Goal: Task Accomplishment & Management: Manage account settings

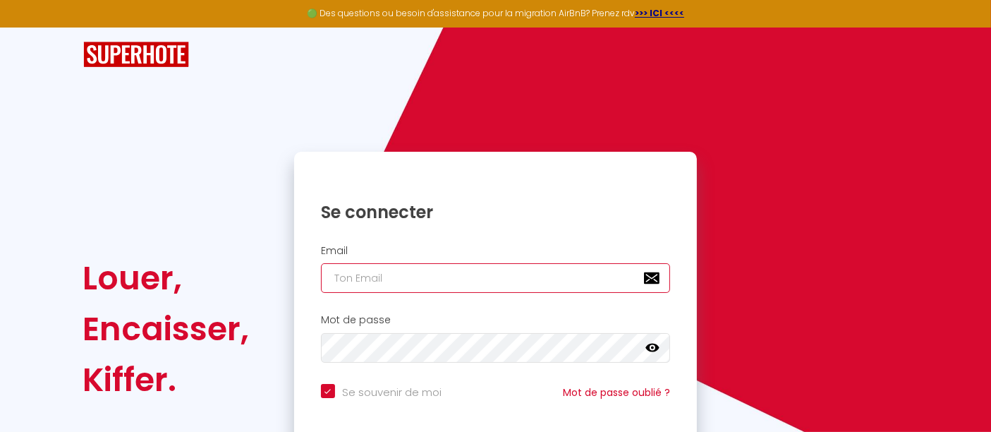
click at [429, 270] on input "email" at bounding box center [496, 278] width 350 height 30
type input "l"
checkbox input "true"
type input "le"
checkbox input "true"
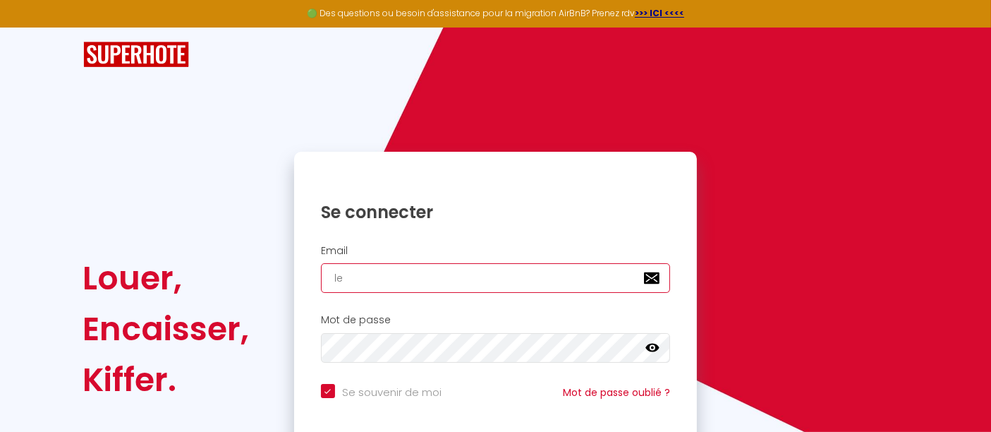
type input "len"
checkbox input "true"
type input "leno"
checkbox input "true"
type input "[PERSON_NAME]"
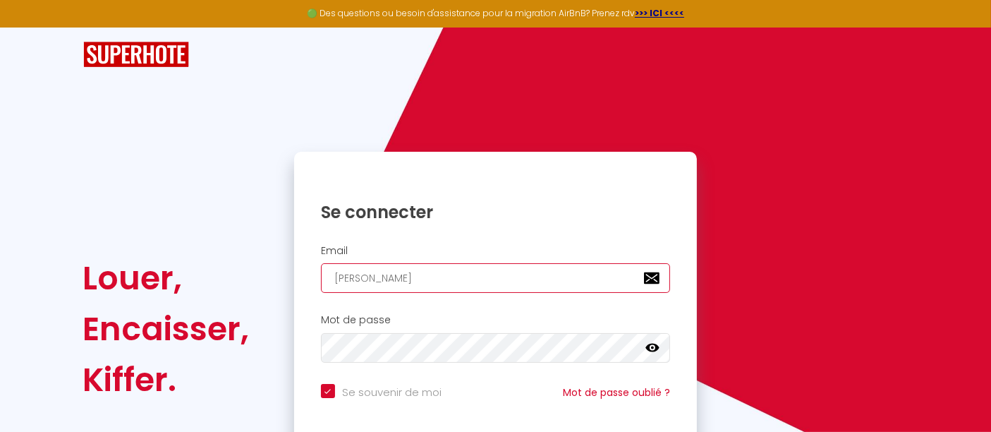
checkbox input "true"
type input "[PERSON_NAME]"
checkbox input "true"
type input "lenordi"
checkbox input "true"
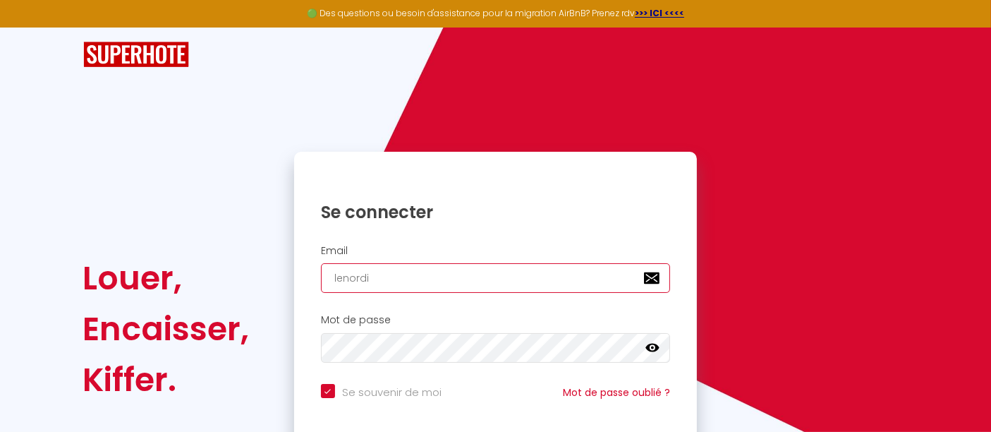
type input "lenordiq"
checkbox input "true"
type input "lenordiqu"
checkbox input "true"
type input "lenordique"
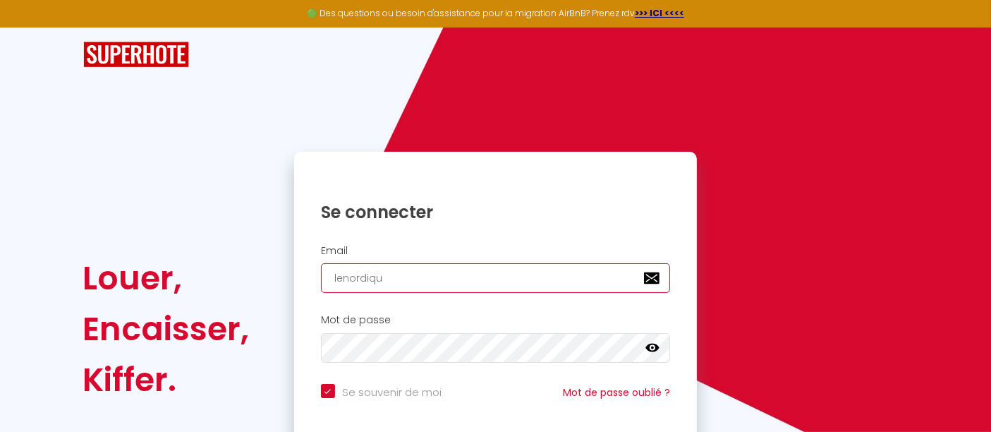
checkbox input "true"
type input "lenordique."
checkbox input "true"
type input "lenordique.f"
checkbox input "true"
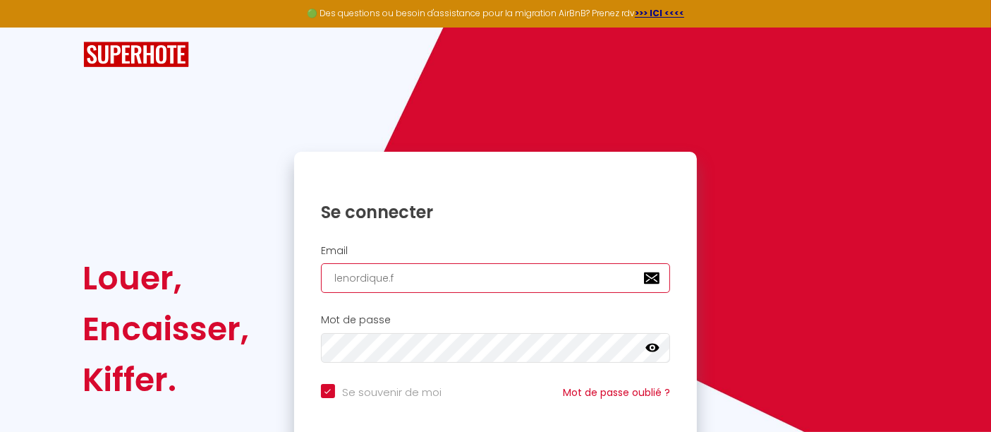
type input "[DOMAIN_NAME]"
checkbox input "true"
type input "[DOMAIN_NAME]"
checkbox input "true"
type input "[DOMAIN_NAME]@"
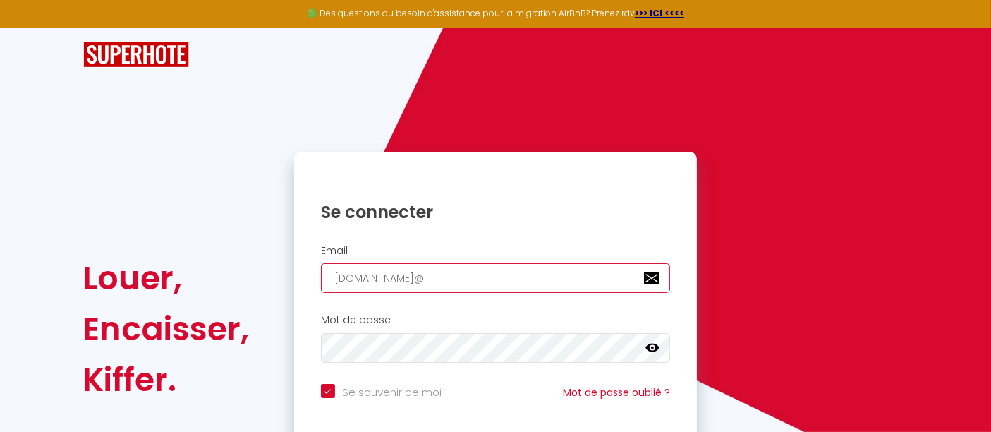
checkbox input "true"
type input "[DOMAIN_NAME]@g"
checkbox input "true"
type input "[DOMAIN_NAME]@gm"
checkbox input "true"
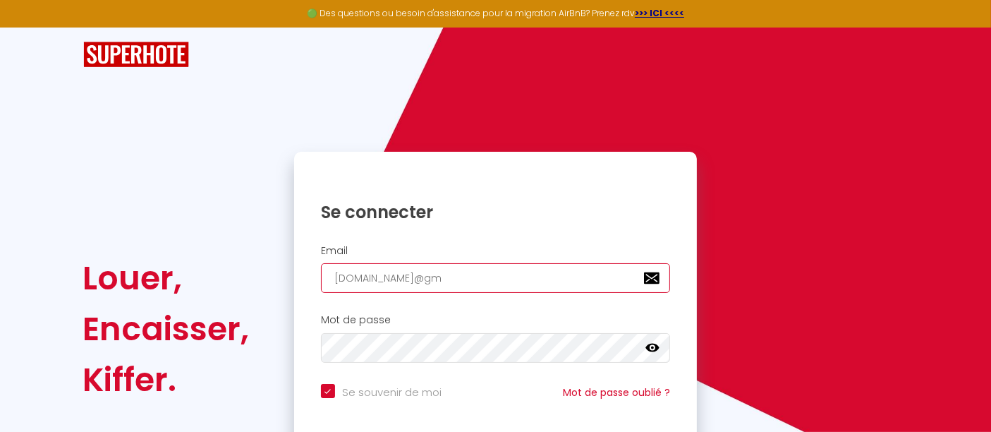
type input "[DOMAIN_NAME]@gma"
checkbox input "true"
type input "[DOMAIN_NAME]@gmai"
checkbox input "true"
type input "[DOMAIN_NAME][EMAIL_ADDRESS]"
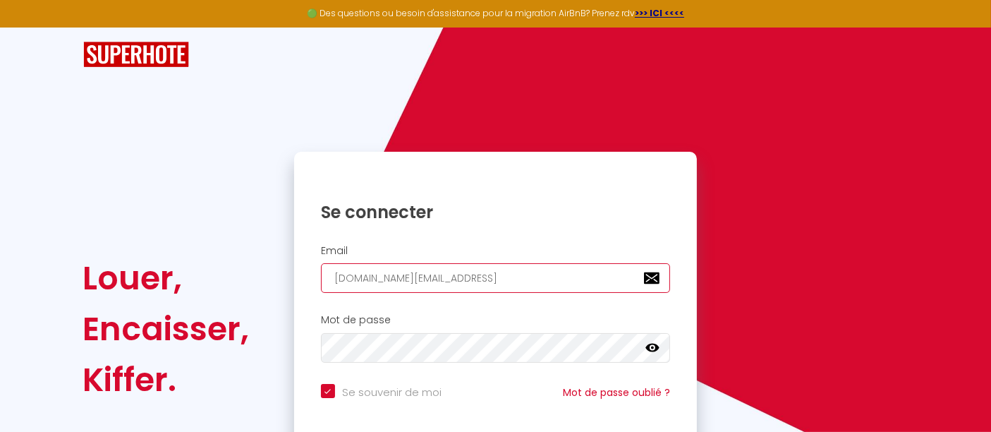
checkbox input "true"
type input "[DOMAIN_NAME][EMAIL_ADDRESS]."
checkbox input "true"
type input "[DOMAIN_NAME]@gmail.c"
checkbox input "true"
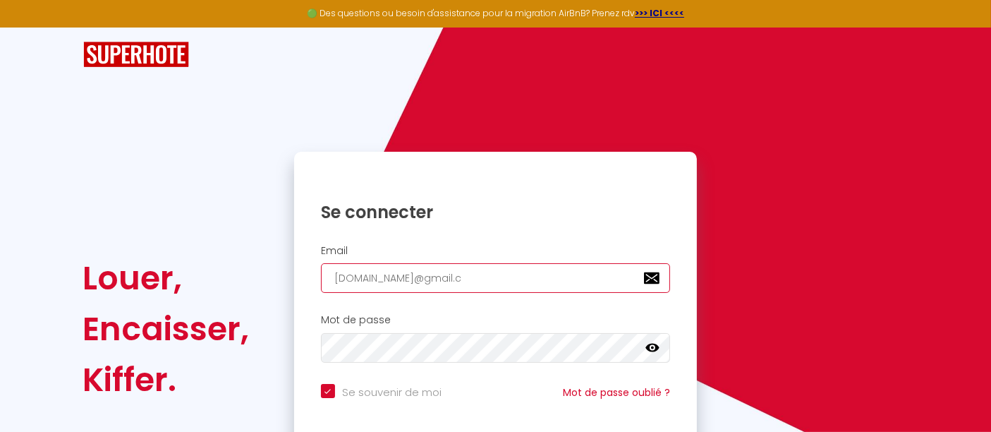
type input "[DOMAIN_NAME][EMAIL_ADDRESS][DOMAIN_NAME]"
checkbox input "true"
type input "[DOMAIN_NAME][EMAIL_ADDRESS][DOMAIN_NAME]"
checkbox input "true"
type input "[DOMAIN_NAME][EMAIL_ADDRESS][DOMAIN_NAME]"
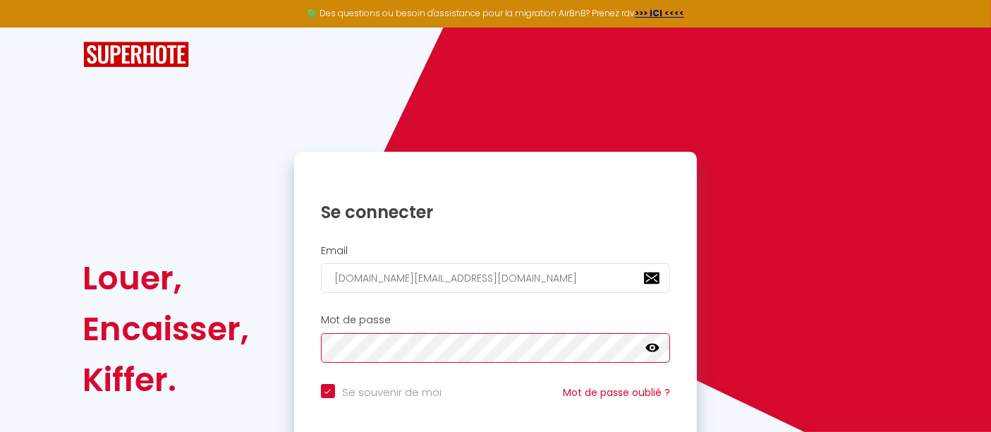
scroll to position [114, 0]
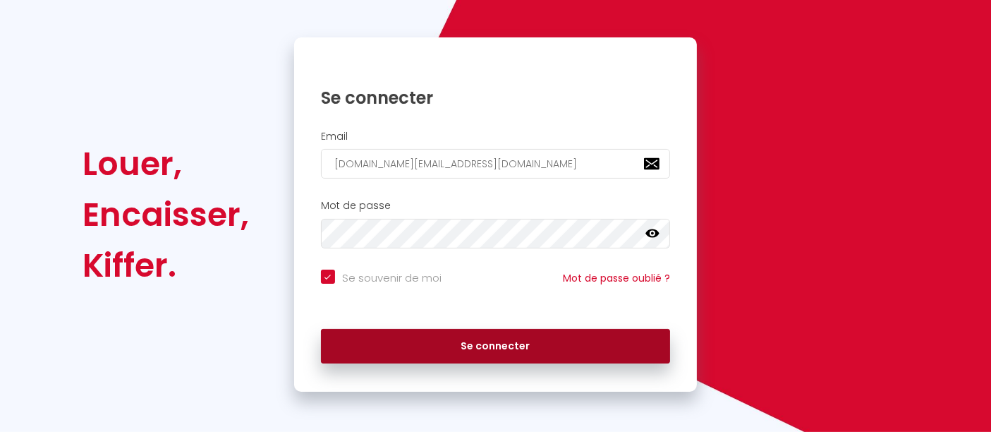
click at [487, 340] on button "Se connecter" at bounding box center [496, 346] width 350 height 35
checkbox input "true"
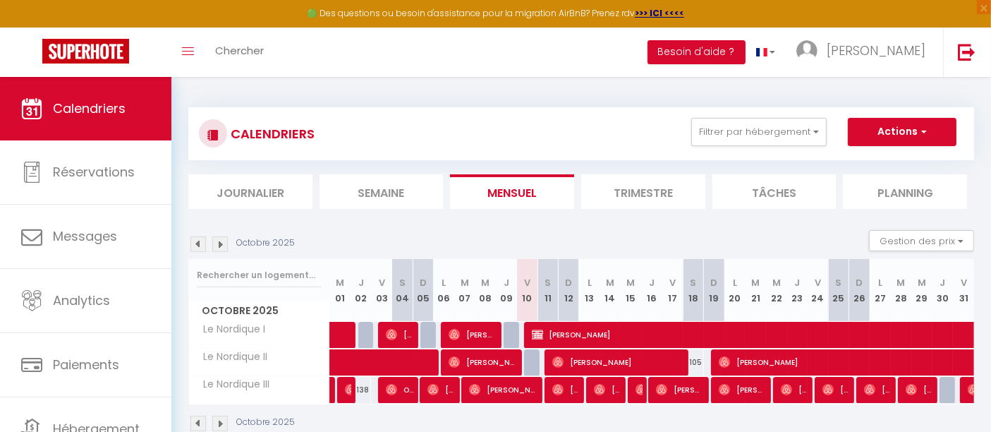
click at [222, 422] on img at bounding box center [220, 424] width 16 height 16
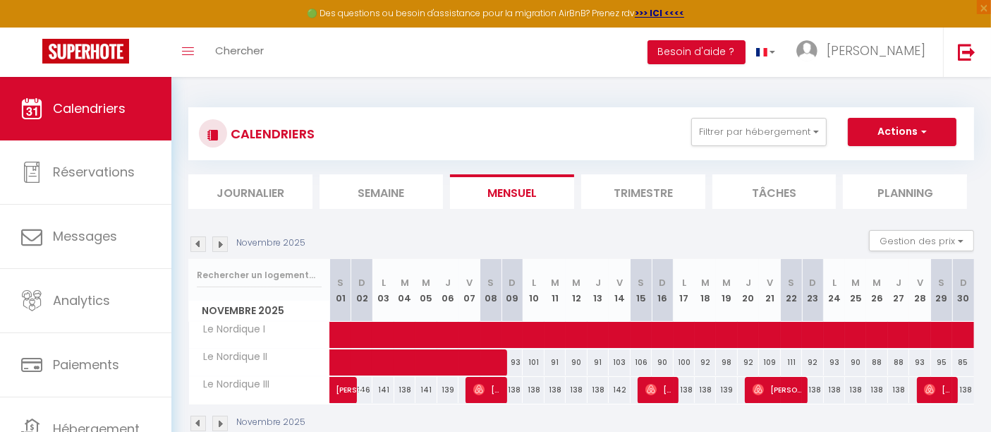
click at [200, 423] on img at bounding box center [198, 424] width 16 height 16
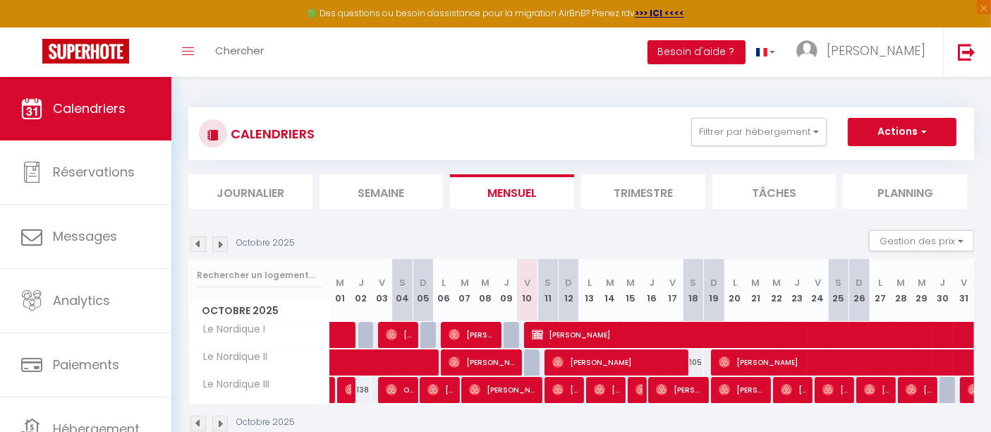
click at [223, 419] on img at bounding box center [220, 424] width 16 height 16
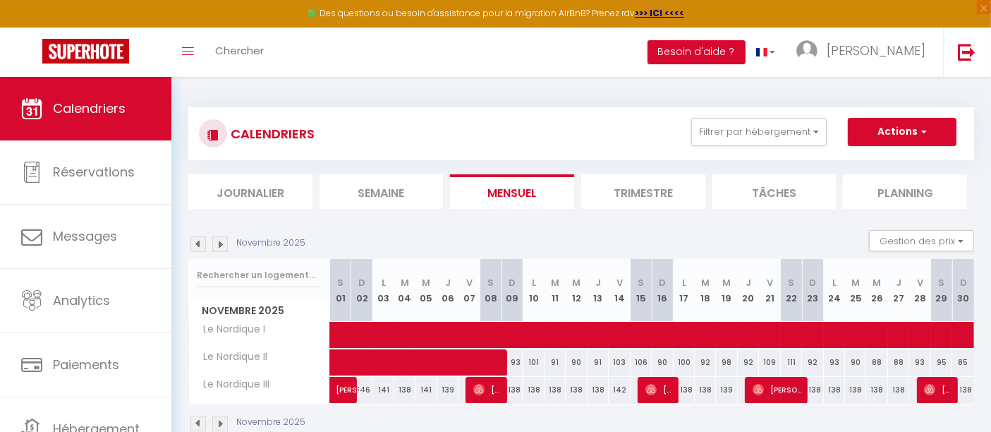
click at [202, 417] on img at bounding box center [198, 424] width 16 height 16
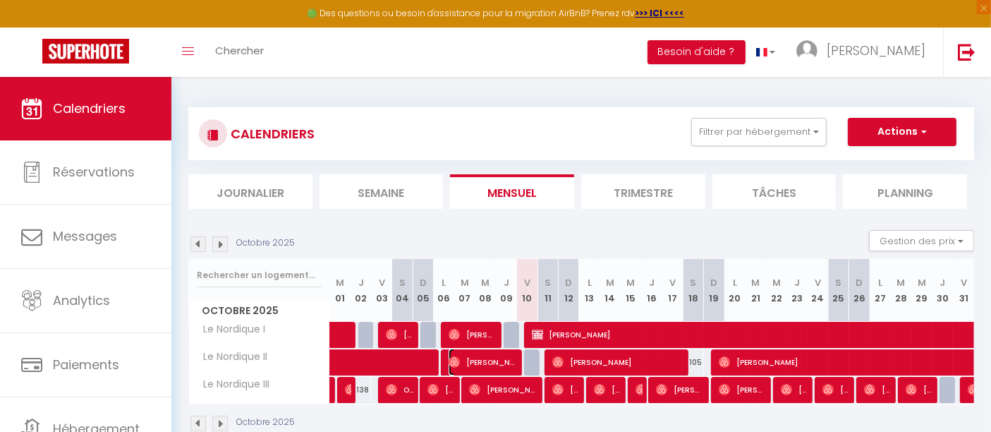
click at [489, 361] on span "[PERSON_NAME]" at bounding box center [483, 362] width 68 height 27
select select "OK"
select select "1"
select select "0"
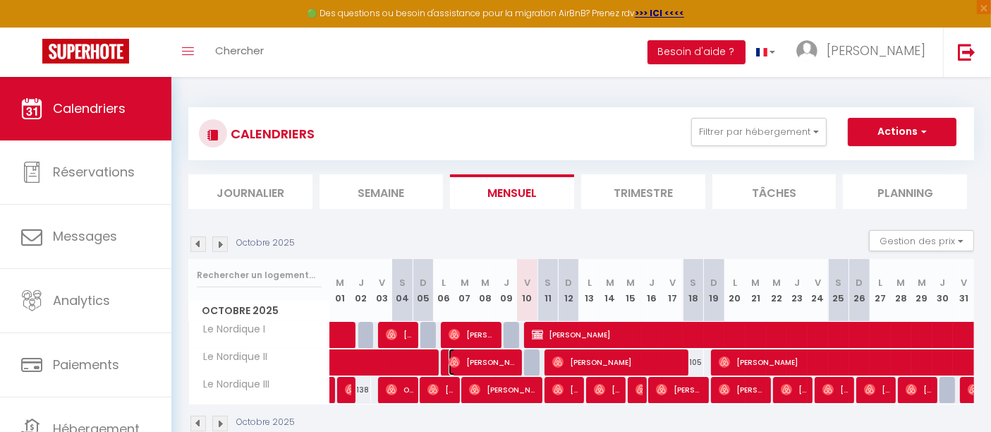
select select "1"
select select
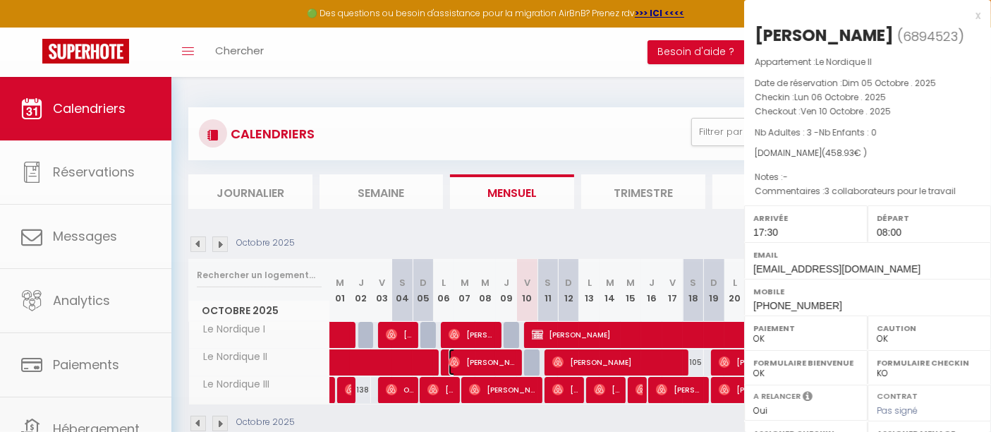
select select "39762"
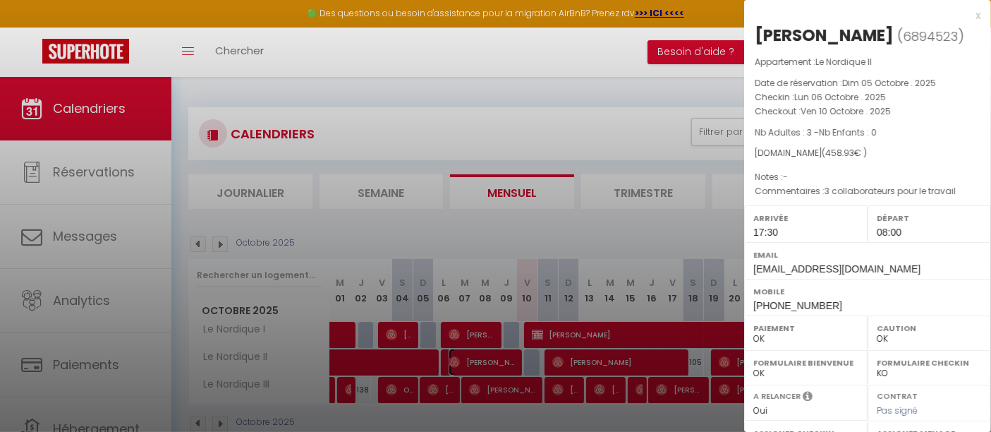
scroll to position [222, 0]
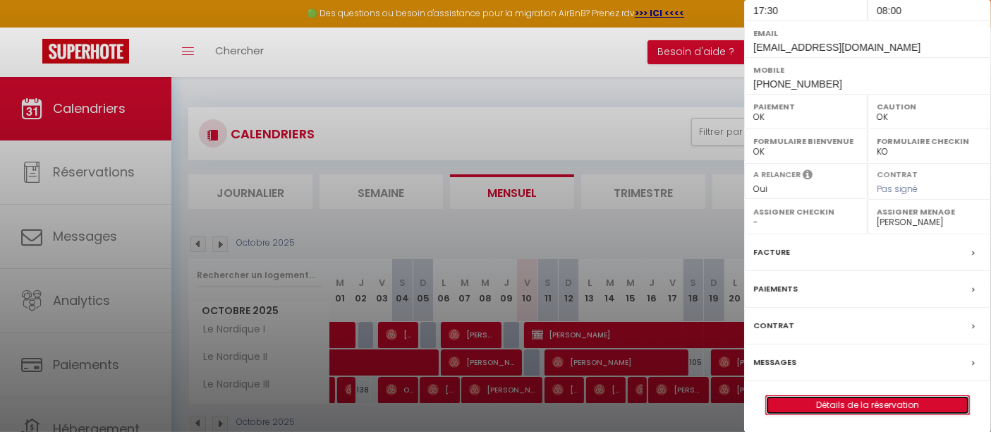
click at [895, 400] on link "Détails de la réservation" at bounding box center [867, 405] width 203 height 18
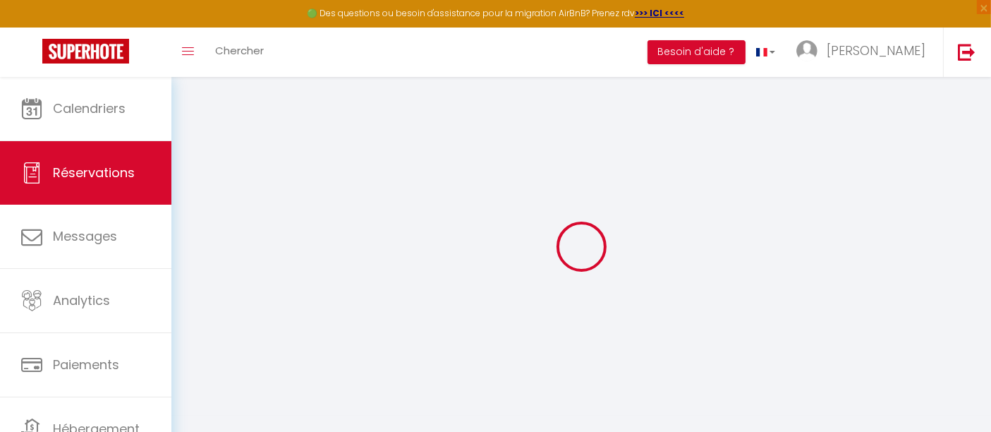
select select
checkbox input "false"
select select
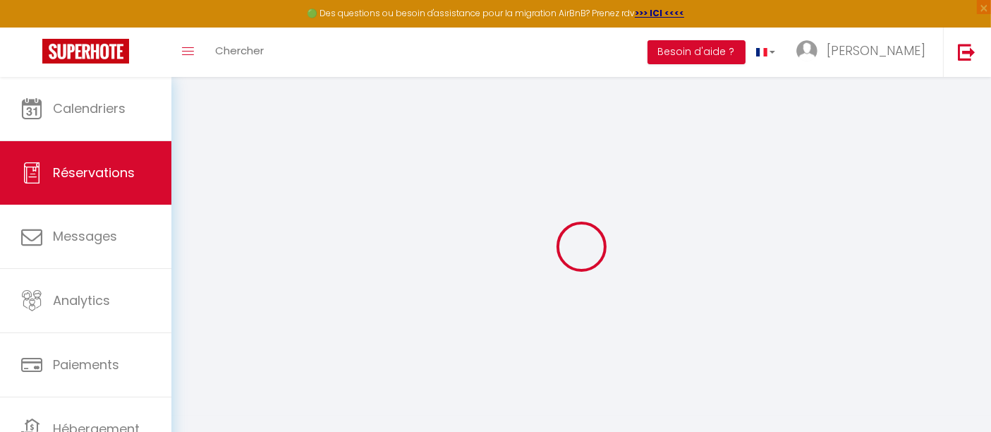
select select
checkbox input "false"
type textarea "3 collaborateurs pour le travail"
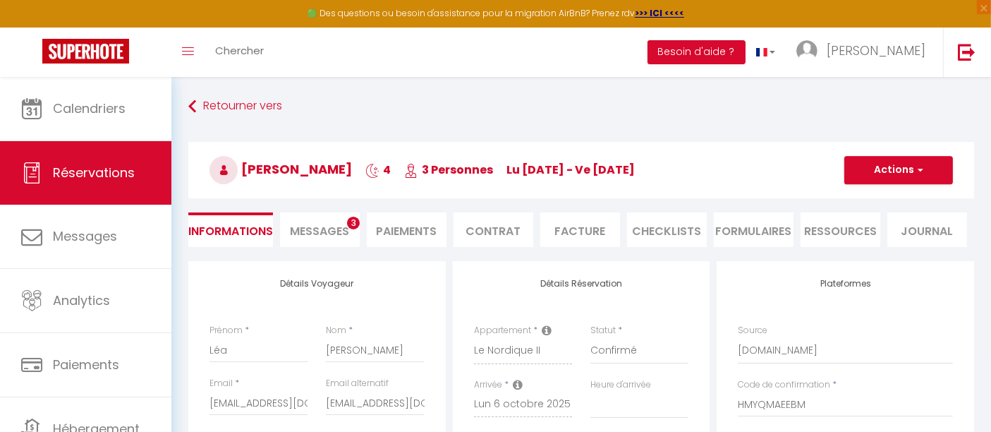
select select
type input "69"
type input "20.33"
select select
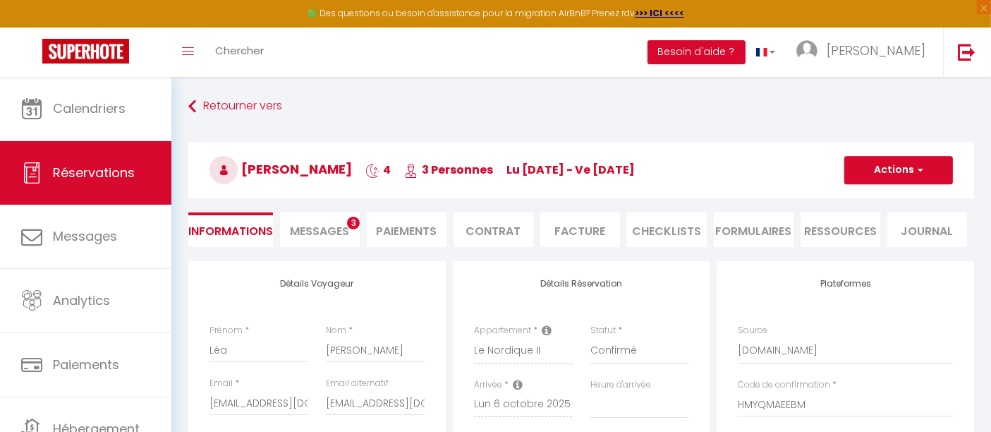
checkbox input "false"
select select
checkbox input "false"
select select "17:30"
select select "08:00"
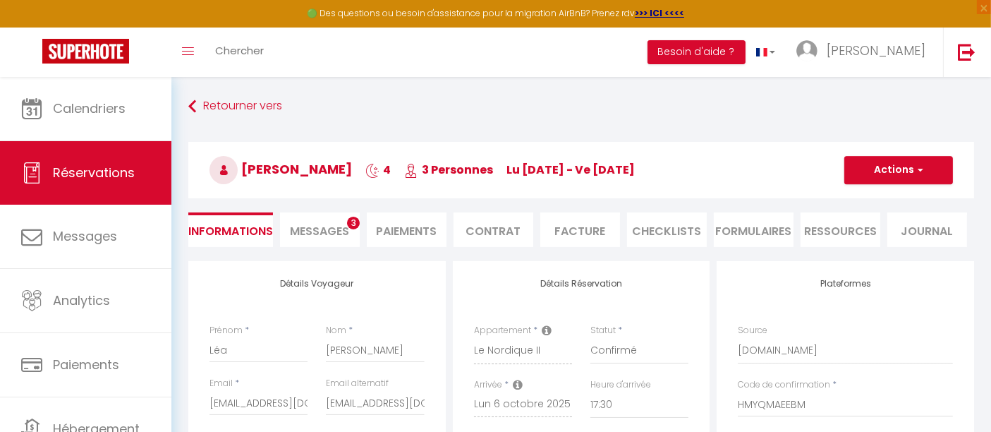
select select
checkbox input "false"
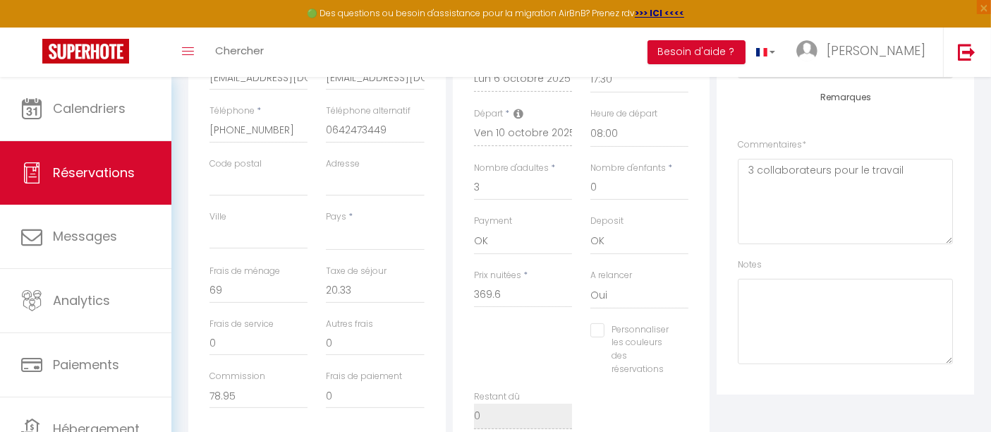
scroll to position [325, 0]
